Goal: Information Seeking & Learning: Learn about a topic

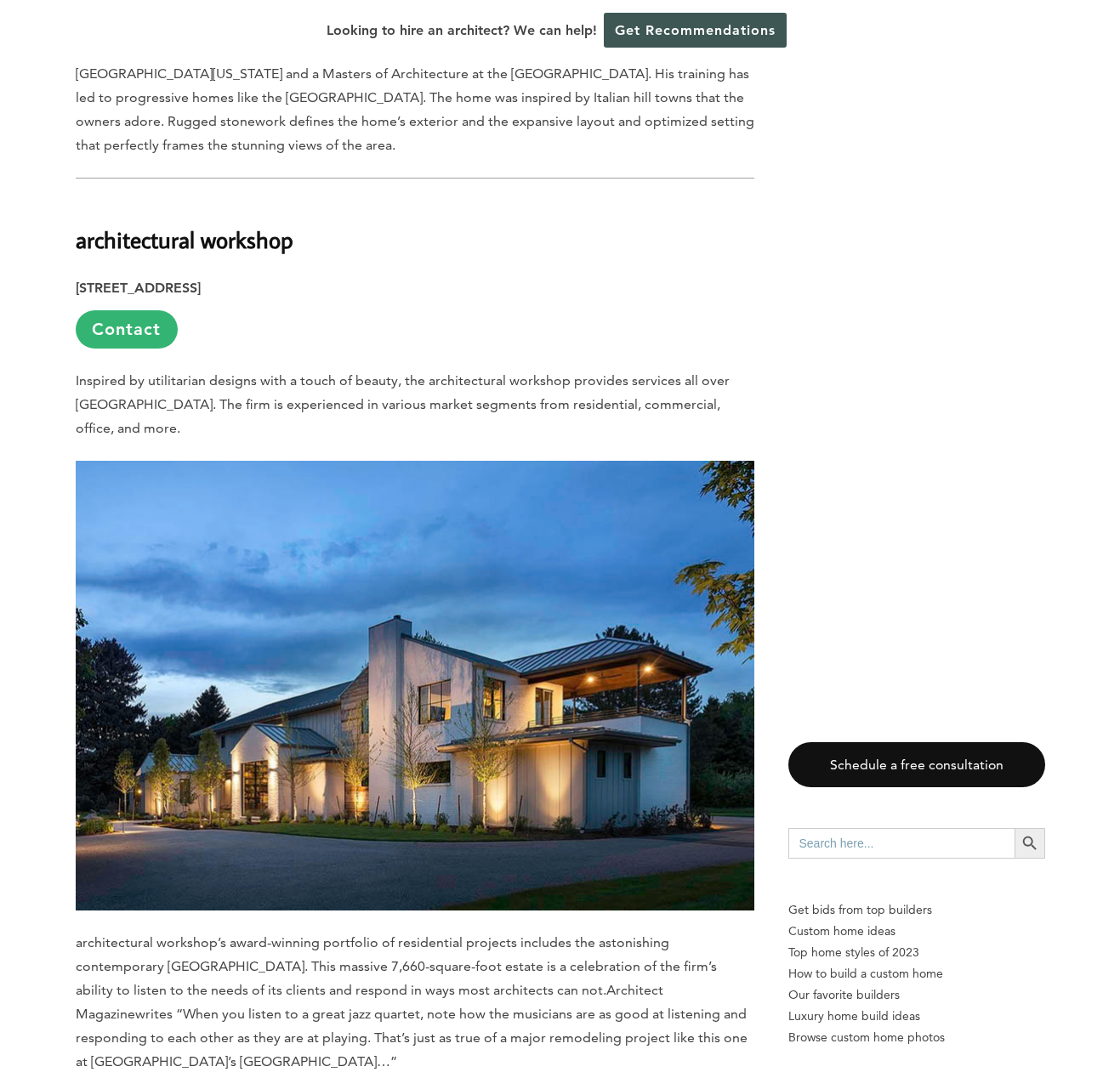
scroll to position [1729, 0]
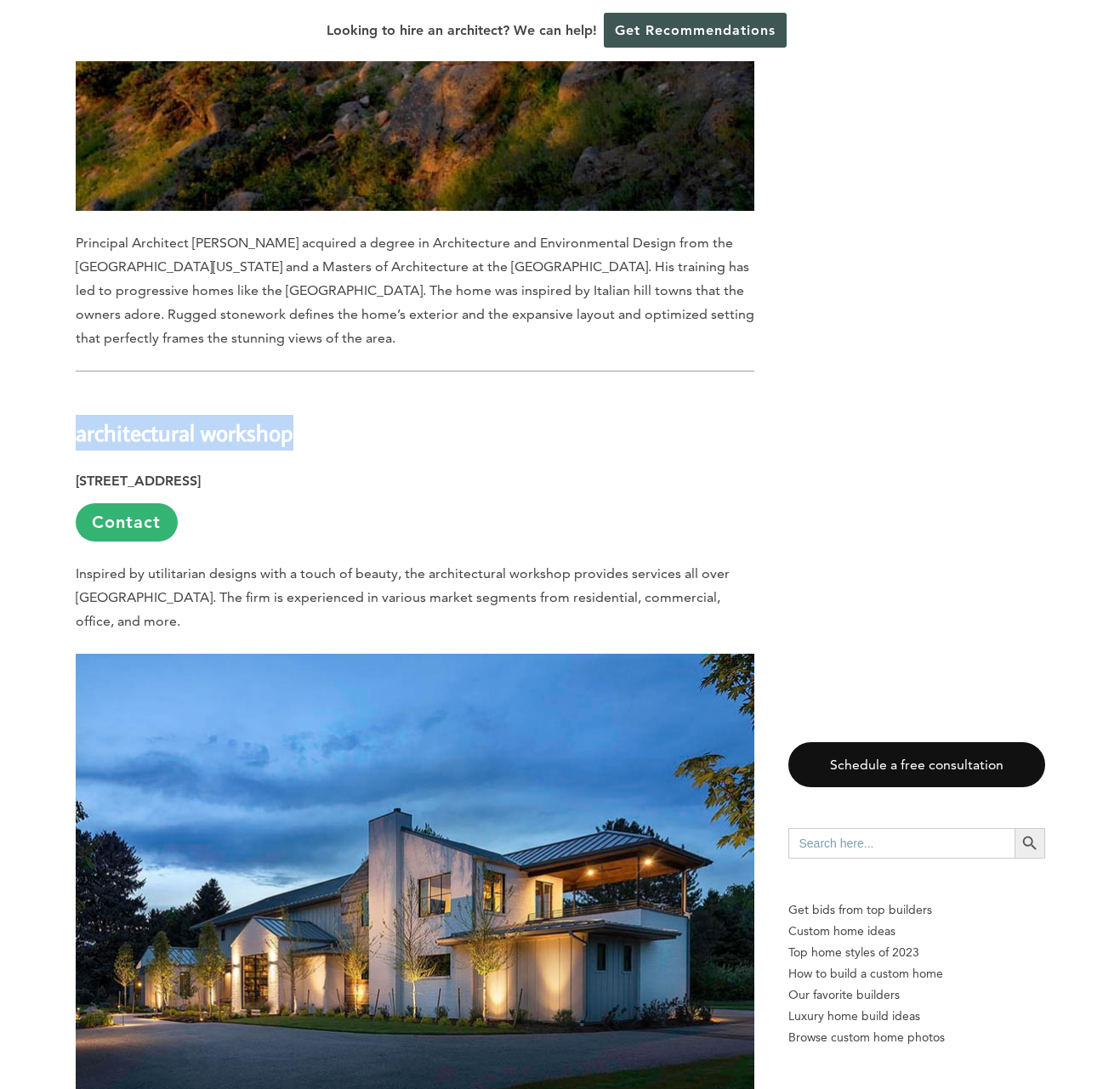
drag, startPoint x: 75, startPoint y: 409, endPoint x: 334, endPoint y: 408, distance: 259.0
click at [334, 408] on h2 "architectural workshop" at bounding box center [415, 421] width 679 height 59
copy b "architectural workshop"
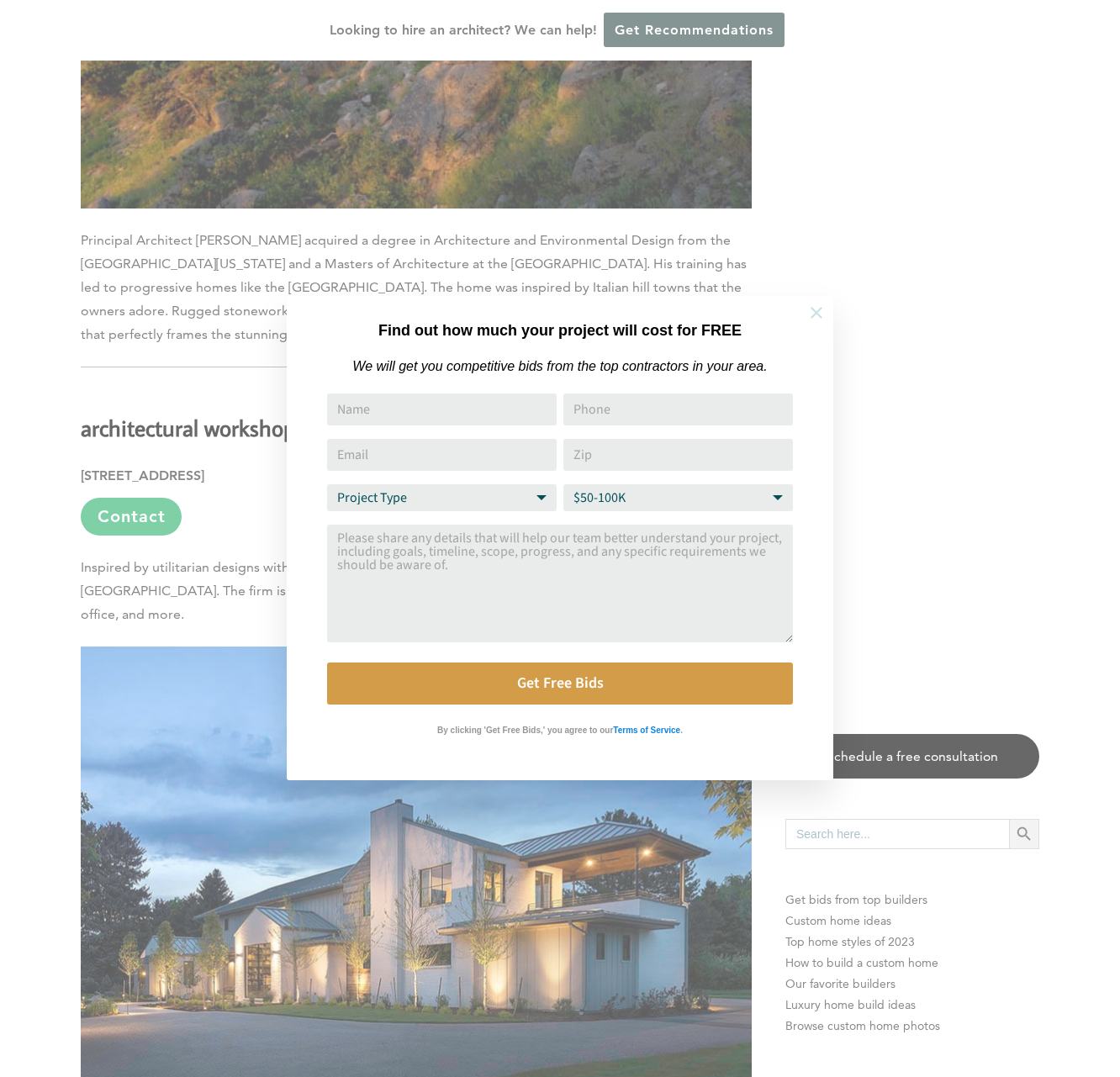
click at [818, 312] on icon at bounding box center [816, 312] width 11 height 11
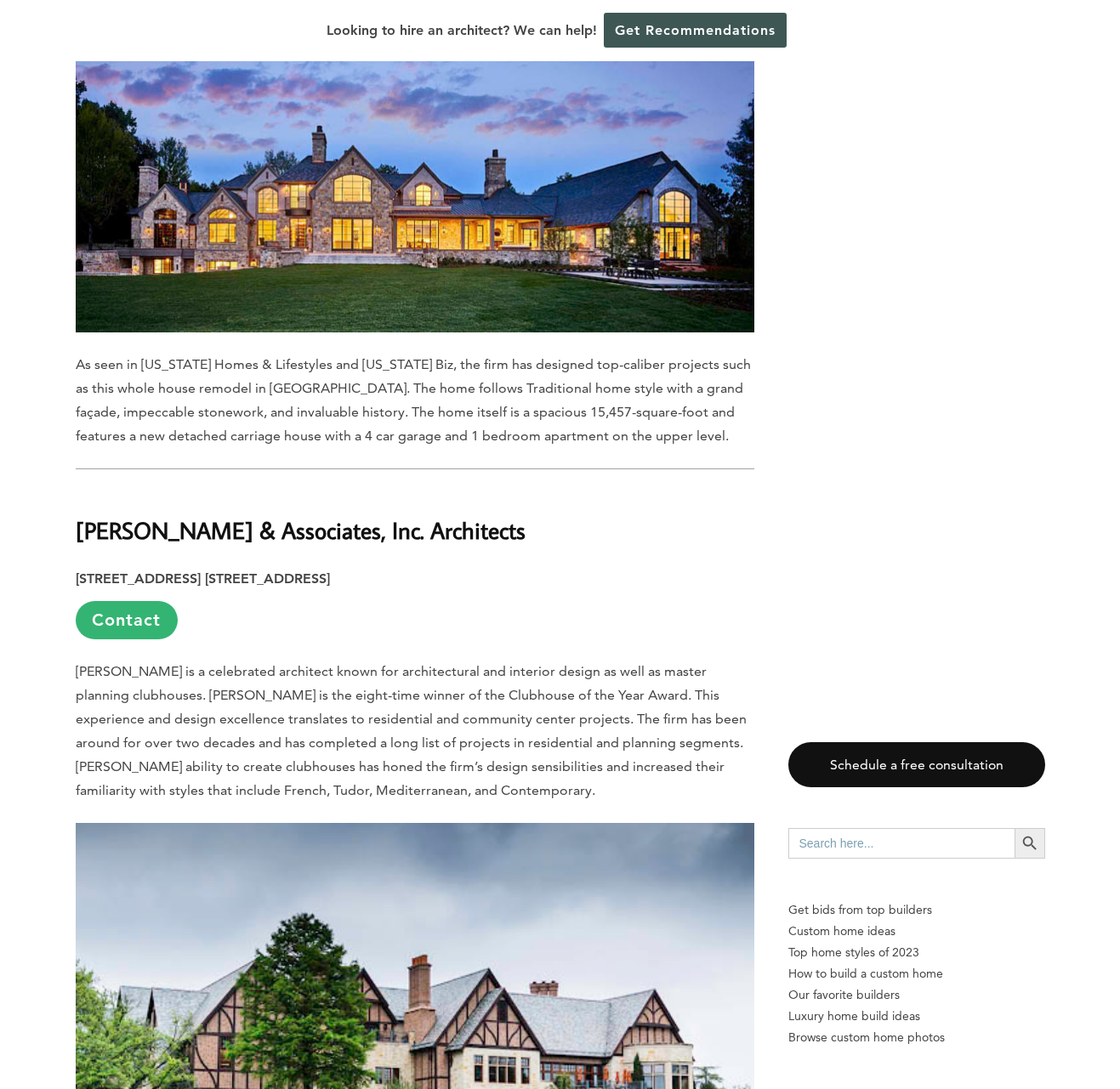
scroll to position [7223, 0]
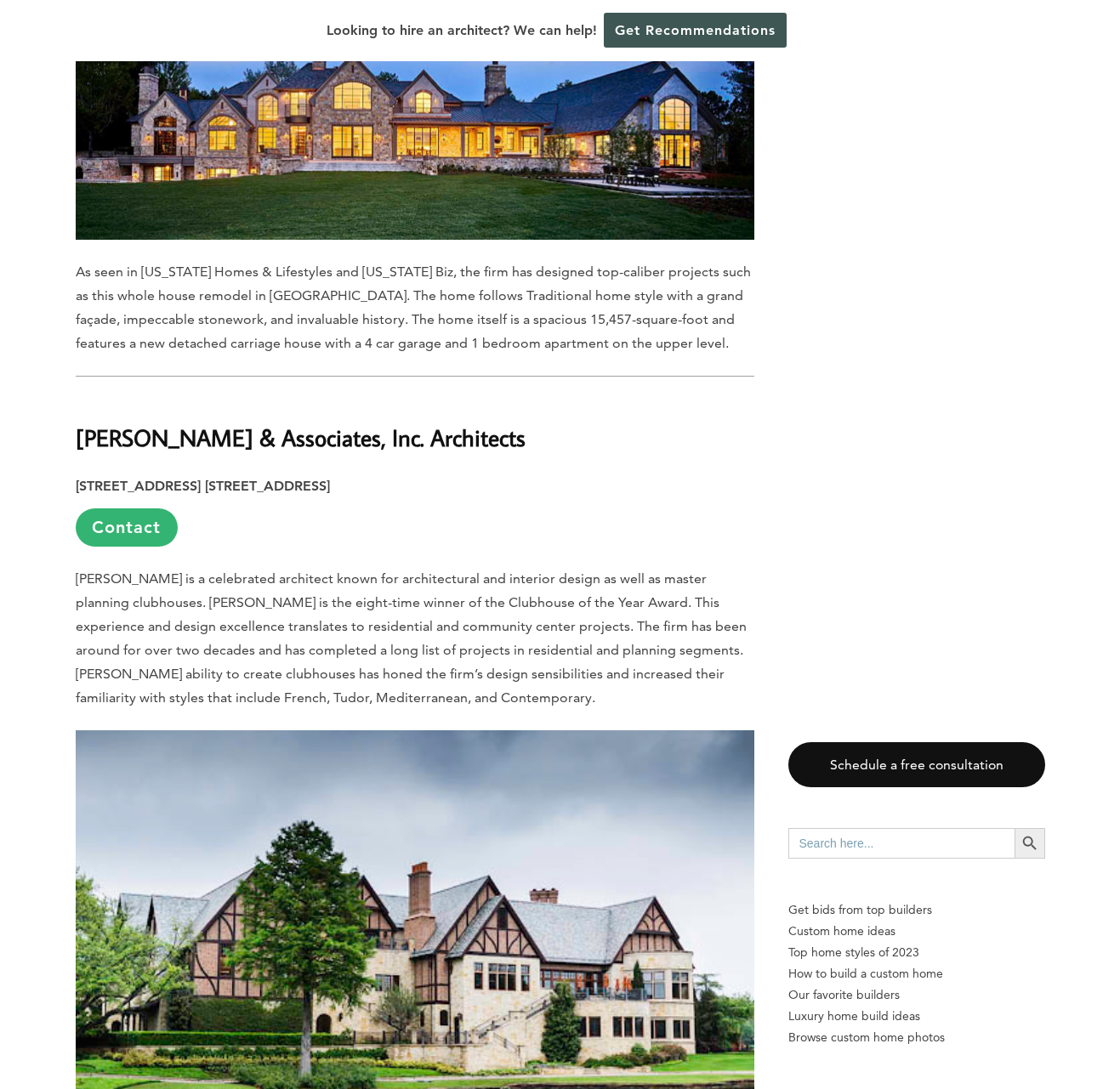
click at [179, 423] on b "[PERSON_NAME] & Associates, Inc. Architects" at bounding box center [300, 438] width 449 height 30
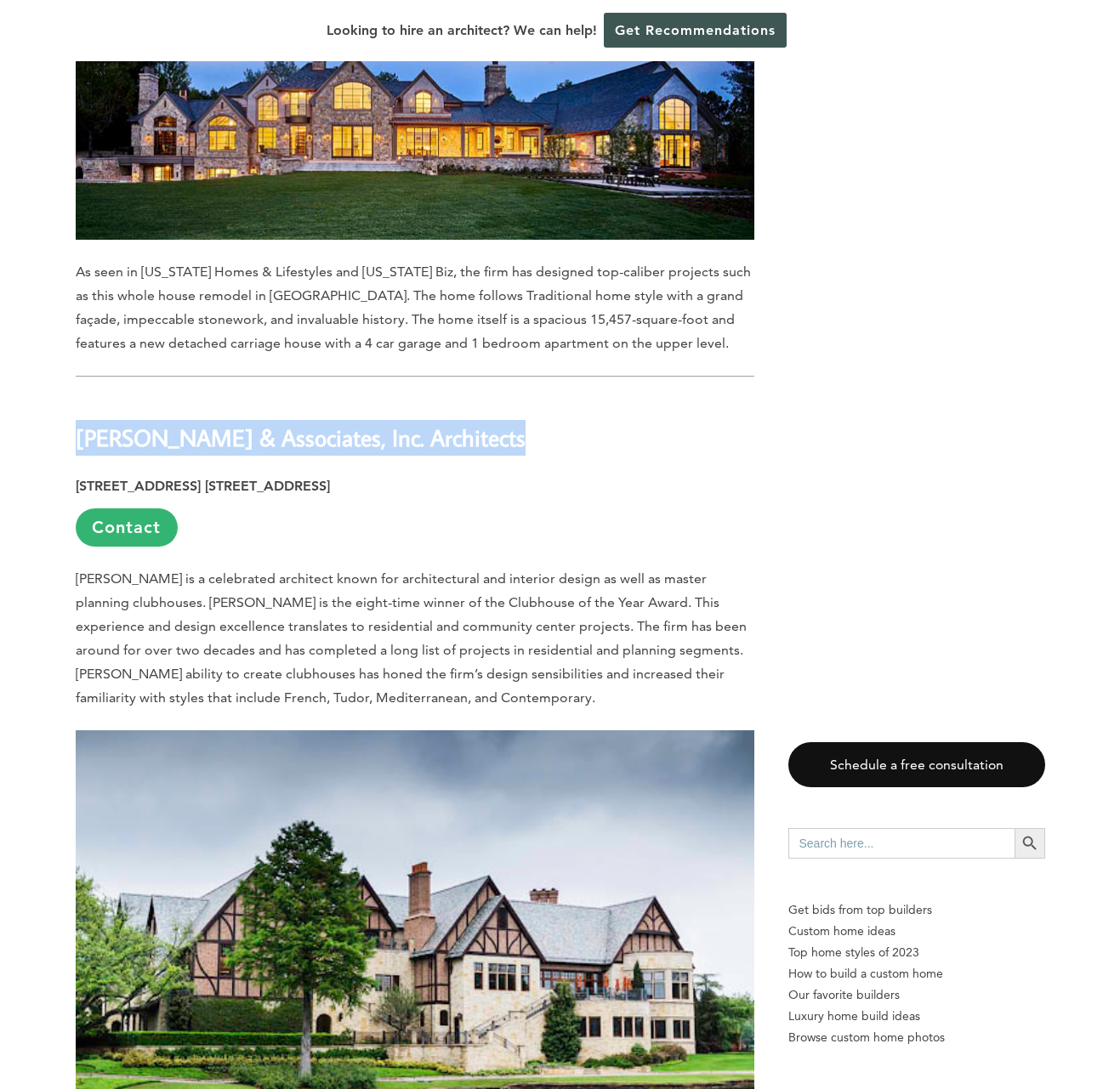
click at [179, 423] on b "[PERSON_NAME] & Associates, Inc. Architects" at bounding box center [300, 438] width 449 height 30
copy div "[PERSON_NAME] & Associates, Inc. Architects"
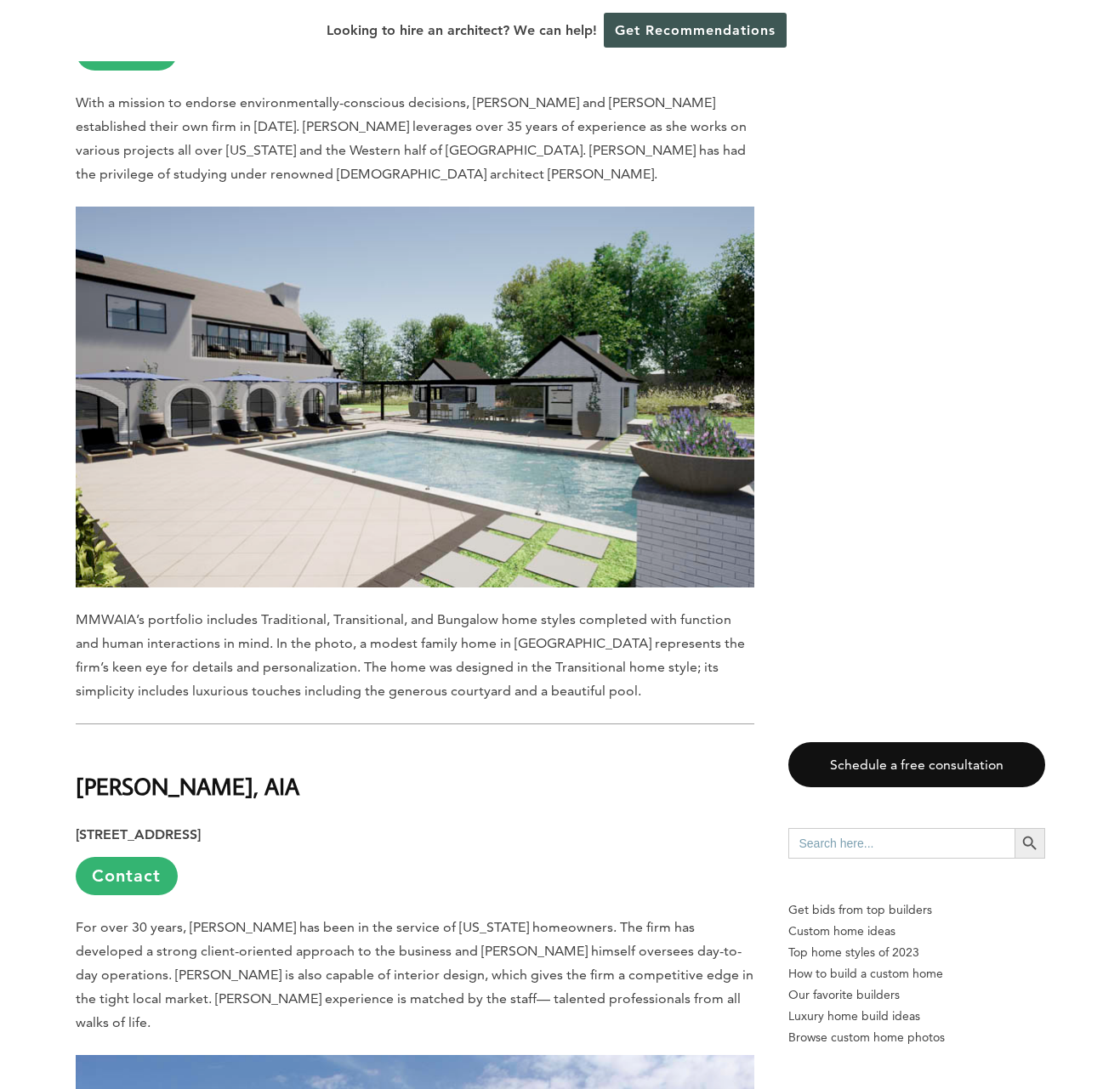
scroll to position [8135, 0]
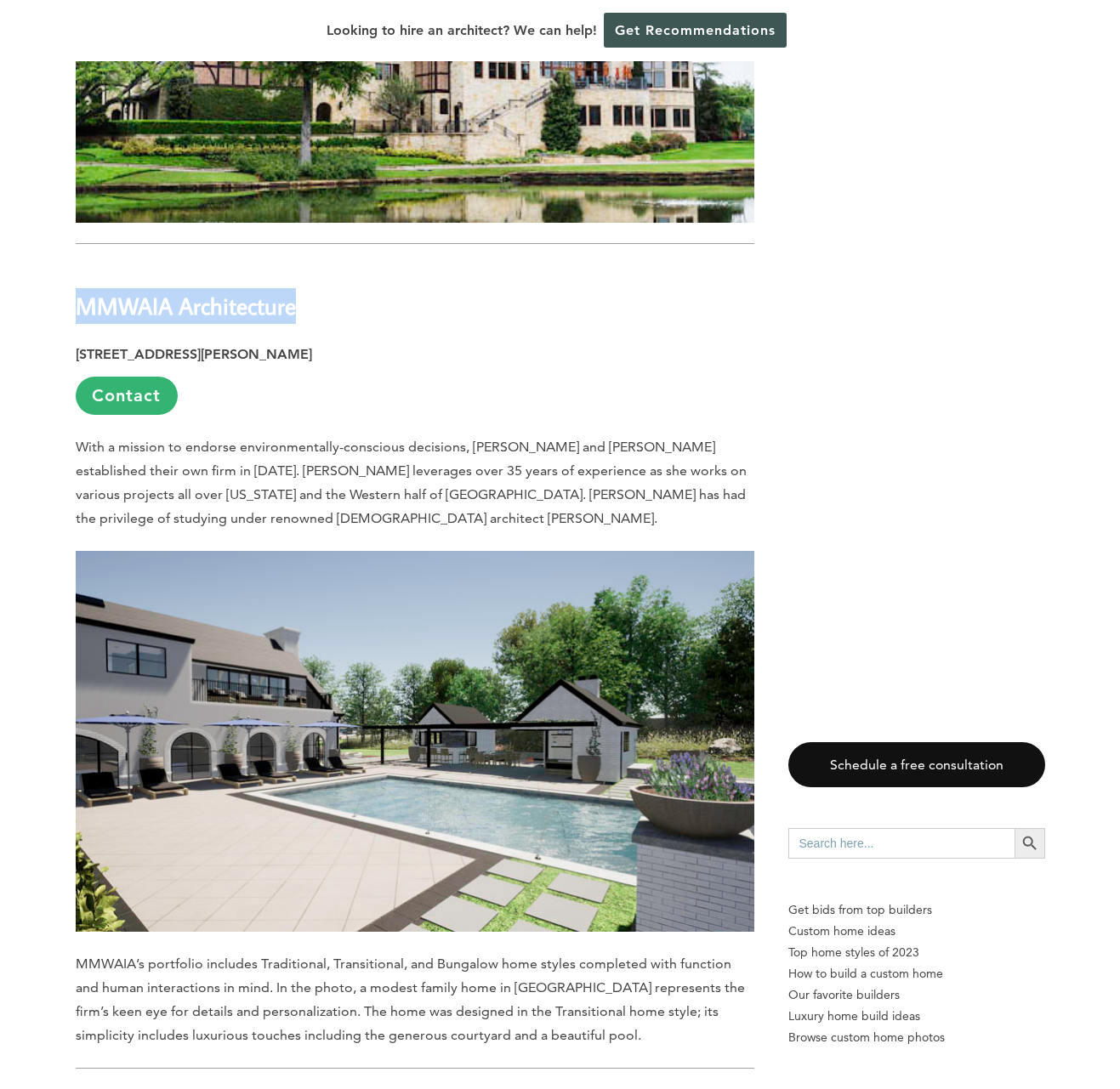
drag, startPoint x: 75, startPoint y: 181, endPoint x: 309, endPoint y: 187, distance: 234.1
click at [296, 290] on b "MMWAIA Architecture" at bounding box center [186, 306] width 220 height 30
copy b "MMWAIA Architecture"
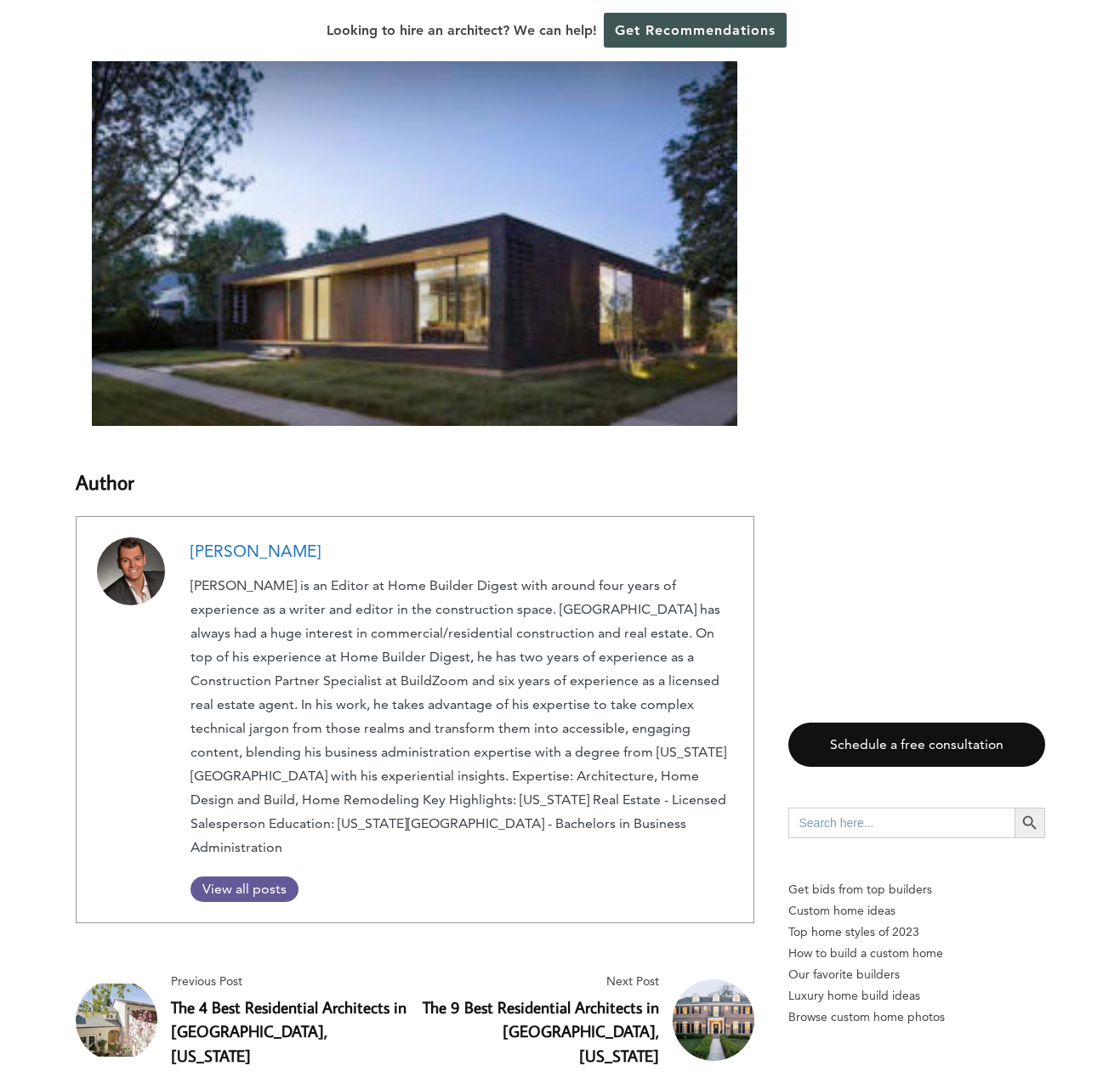
scroll to position [12486, 0]
